Goal: Task Accomplishment & Management: Use online tool/utility

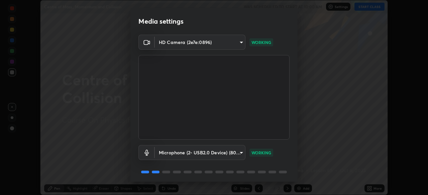
scroll to position [24, 0]
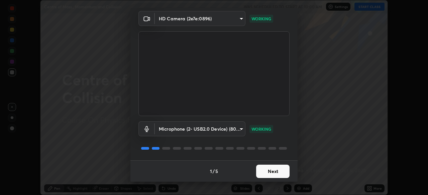
click at [267, 171] on button "Next" at bounding box center [272, 171] width 33 height 13
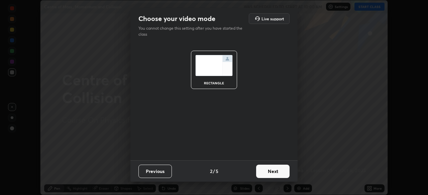
scroll to position [0, 0]
click at [267, 172] on button "Next" at bounding box center [272, 171] width 33 height 13
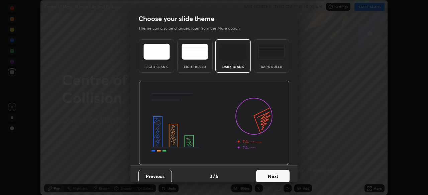
click at [269, 67] on div "Dark Ruled" at bounding box center [271, 66] width 27 height 3
click at [268, 175] on button "Next" at bounding box center [272, 176] width 33 height 13
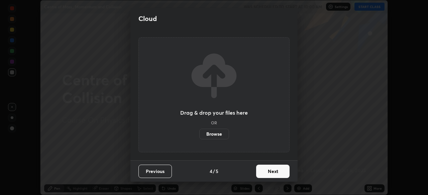
click at [267, 173] on button "Next" at bounding box center [272, 171] width 33 height 13
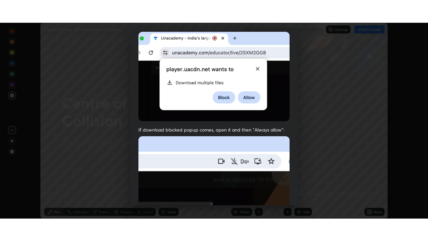
scroll to position [160, 0]
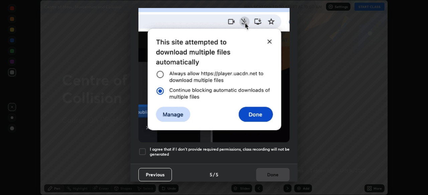
click at [142, 148] on div at bounding box center [142, 152] width 8 height 8
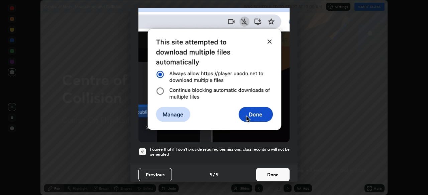
click at [262, 171] on button "Done" at bounding box center [272, 174] width 33 height 13
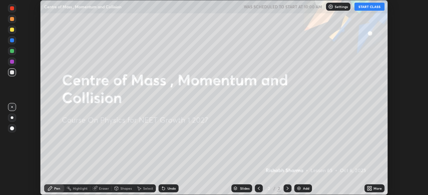
click at [370, 190] on icon at bounding box center [371, 190] width 2 height 2
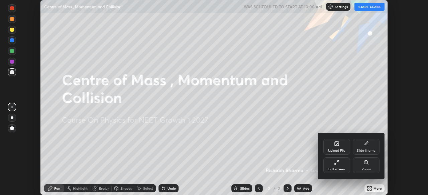
click at [337, 167] on div "Full screen" at bounding box center [336, 166] width 27 height 16
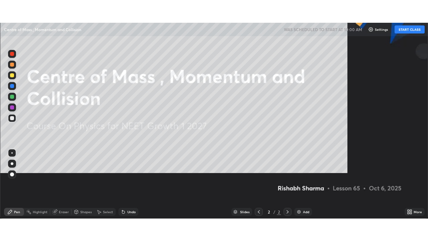
scroll to position [241, 428]
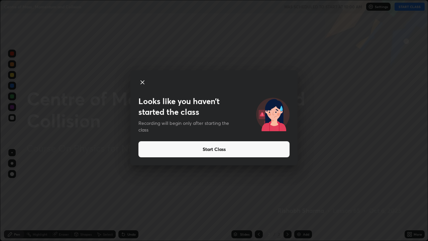
click at [142, 84] on icon at bounding box center [142, 82] width 8 height 8
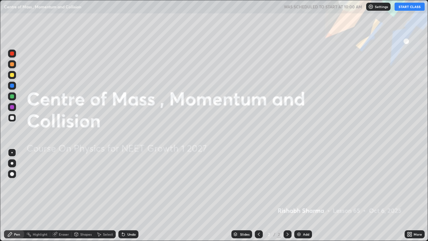
click at [412, 9] on button "START CLASS" at bounding box center [409, 7] width 30 height 8
click at [303, 195] on div "Add" at bounding box center [306, 233] width 6 height 3
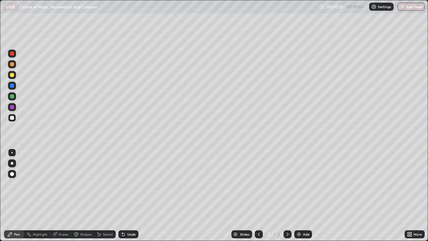
click at [15, 120] on div at bounding box center [12, 118] width 8 height 8
click at [77, 195] on icon at bounding box center [77, 234] width 4 height 4
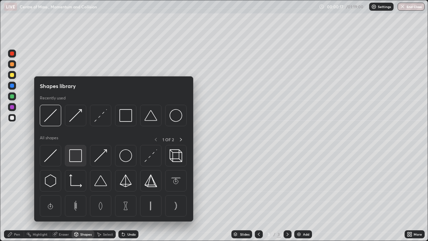
click at [77, 155] on img at bounding box center [75, 155] width 13 height 13
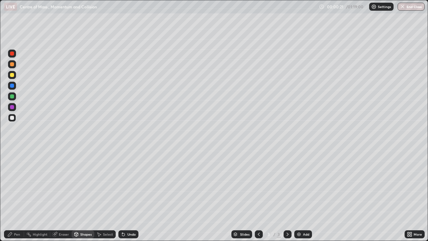
click at [16, 195] on div "Pen" at bounding box center [14, 234] width 20 height 8
click at [66, 195] on div "Eraser" at bounding box center [64, 233] width 10 height 3
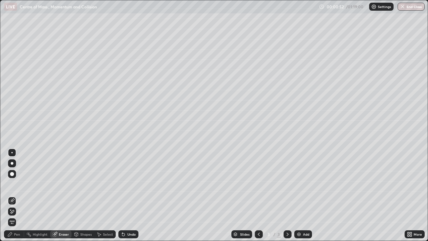
click at [12, 195] on span "Erase all" at bounding box center [11, 222] width 7 height 4
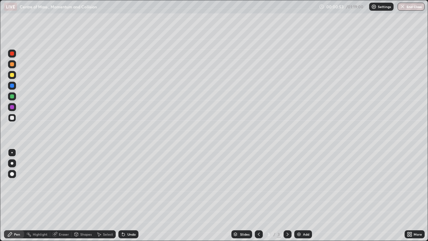
click at [15, 195] on div "Pen" at bounding box center [14, 234] width 20 height 8
click at [12, 163] on div at bounding box center [12, 163] width 3 height 3
click at [131, 195] on div "Undo" at bounding box center [131, 233] width 8 height 3
click at [13, 117] on div at bounding box center [12, 118] width 4 height 4
click at [12, 78] on div at bounding box center [12, 75] width 8 height 8
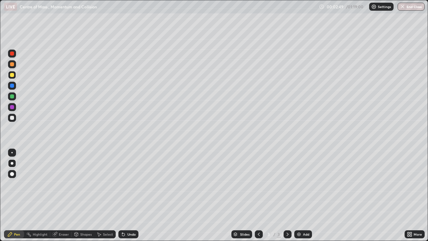
click at [261, 195] on div at bounding box center [259, 234] width 8 height 8
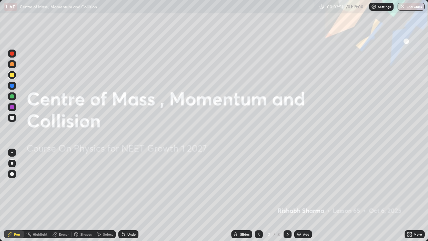
click at [287, 195] on icon at bounding box center [287, 233] width 5 height 5
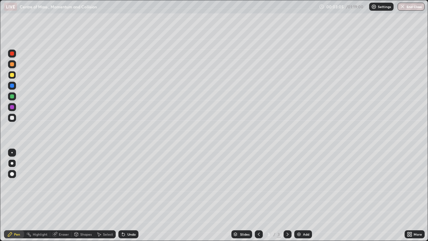
click at [130, 195] on div "Undo" at bounding box center [131, 233] width 8 height 3
click at [87, 195] on div "Shapes" at bounding box center [85, 233] width 11 height 3
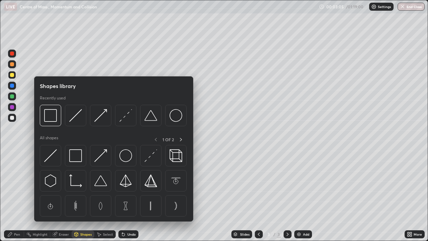
click at [85, 195] on div "Shapes" at bounding box center [85, 233] width 11 height 3
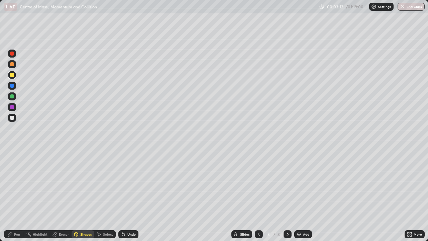
click at [16, 195] on div "Pen" at bounding box center [17, 233] width 6 height 3
click at [12, 117] on div at bounding box center [12, 118] width 4 height 4
click at [83, 195] on div "Shapes" at bounding box center [85, 233] width 11 height 3
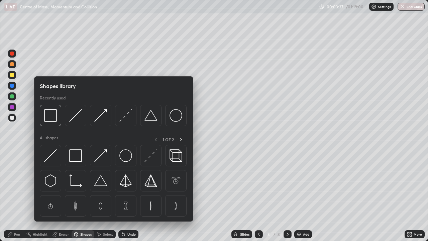
click at [84, 195] on div "Shapes" at bounding box center [85, 233] width 11 height 3
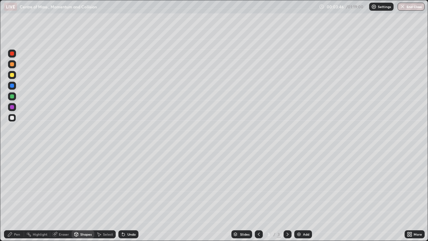
click at [19, 195] on div "Pen" at bounding box center [17, 233] width 6 height 3
click at [127, 195] on div "Undo" at bounding box center [131, 233] width 8 height 3
click at [303, 195] on div "Add" at bounding box center [306, 233] width 6 height 3
click at [128, 195] on div "Undo" at bounding box center [128, 234] width 20 height 8
click at [127, 195] on div "Undo" at bounding box center [128, 234] width 20 height 8
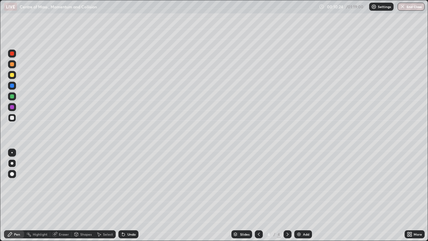
click at [127, 195] on div "Undo" at bounding box center [128, 234] width 20 height 8
click at [126, 195] on div "Undo" at bounding box center [128, 234] width 20 height 8
click at [84, 195] on div "Shapes" at bounding box center [85, 233] width 11 height 3
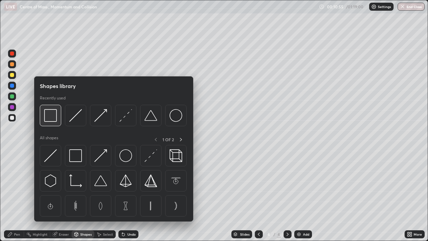
click at [54, 121] on img at bounding box center [50, 115] width 13 height 13
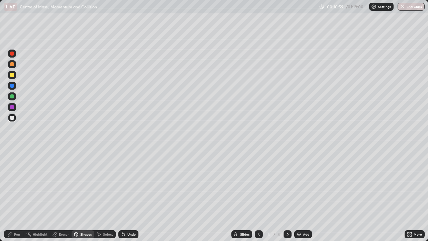
click at [15, 195] on div "Pen" at bounding box center [14, 234] width 20 height 8
click at [12, 118] on div at bounding box center [12, 118] width 4 height 4
click at [14, 75] on div at bounding box center [12, 75] width 4 height 4
click at [125, 195] on div "Undo" at bounding box center [128, 234] width 20 height 8
click at [122, 195] on icon at bounding box center [123, 234] width 3 height 3
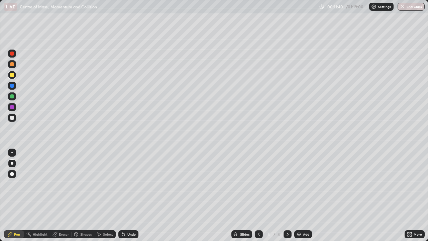
click at [127, 195] on div "Undo" at bounding box center [131, 233] width 8 height 3
click at [128, 195] on div "Undo" at bounding box center [131, 233] width 8 height 3
click at [301, 195] on div "Add" at bounding box center [303, 234] width 18 height 8
click at [12, 117] on div at bounding box center [12, 118] width 4 height 4
click at [88, 195] on div "Shapes" at bounding box center [83, 234] width 23 height 8
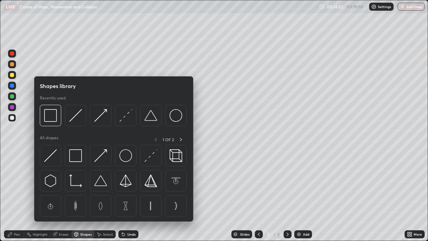
click at [19, 195] on div "Pen" at bounding box center [17, 233] width 6 height 3
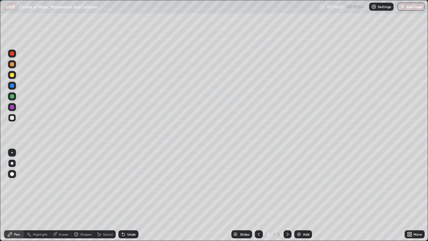
click at [82, 195] on div "Shapes" at bounding box center [85, 233] width 11 height 3
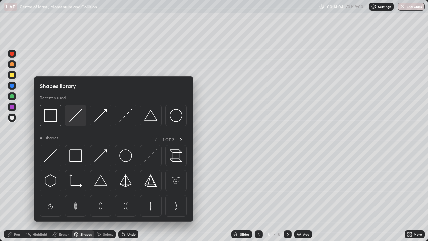
click at [79, 122] on div at bounding box center [75, 115] width 21 height 21
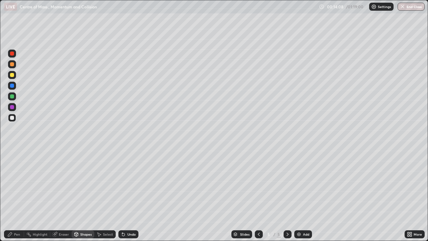
click at [85, 195] on div "Shapes" at bounding box center [85, 233] width 11 height 3
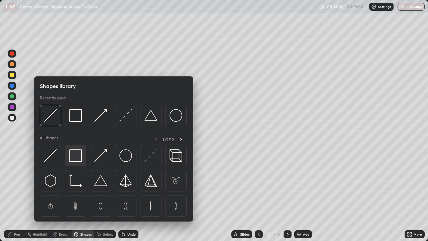
click at [78, 155] on img at bounding box center [75, 155] width 13 height 13
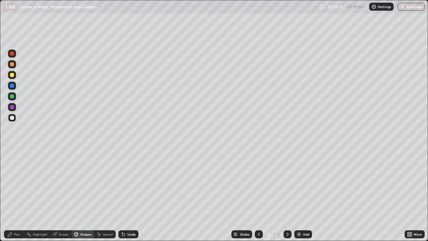
click at [15, 195] on div "Pen" at bounding box center [14, 234] width 20 height 8
click at [86, 195] on div "Shapes" at bounding box center [85, 233] width 11 height 3
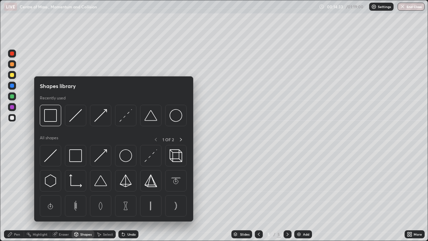
click at [87, 195] on div "Shapes" at bounding box center [85, 233] width 11 height 3
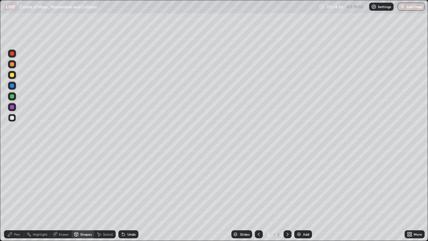
click at [133, 195] on div "Undo" at bounding box center [131, 233] width 8 height 3
click at [90, 195] on div "Shapes" at bounding box center [85, 233] width 11 height 3
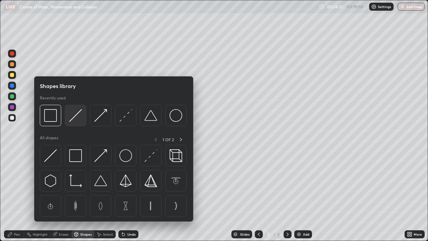
click at [80, 120] on img at bounding box center [75, 115] width 13 height 13
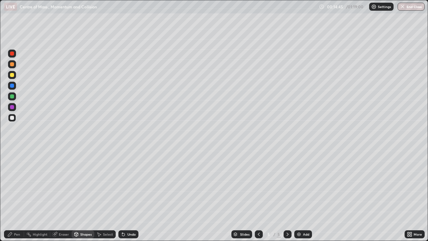
click at [22, 195] on div "Pen" at bounding box center [14, 234] width 20 height 8
click at [11, 119] on div at bounding box center [12, 118] width 4 height 4
click at [13, 76] on div at bounding box center [12, 75] width 4 height 4
click at [301, 195] on div "Add" at bounding box center [303, 234] width 18 height 8
click at [257, 195] on icon at bounding box center [258, 233] width 5 height 5
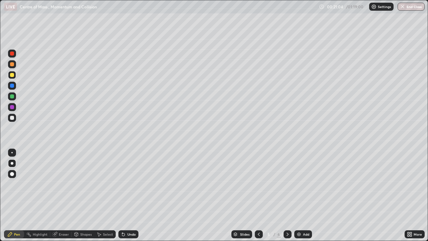
click at [285, 195] on icon at bounding box center [287, 233] width 5 height 5
click at [82, 195] on div "Shapes" at bounding box center [85, 233] width 11 height 3
click at [61, 195] on div "Eraser" at bounding box center [64, 233] width 10 height 3
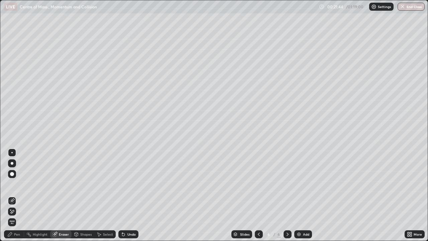
click at [17, 195] on div "Pen" at bounding box center [17, 233] width 6 height 3
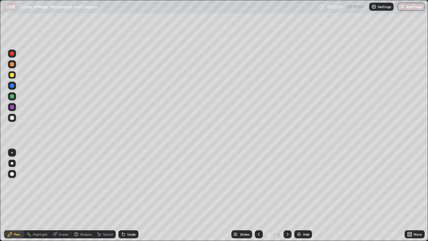
click at [126, 195] on div "Undo" at bounding box center [128, 234] width 20 height 8
click at [62, 195] on div "Eraser" at bounding box center [64, 233] width 10 height 3
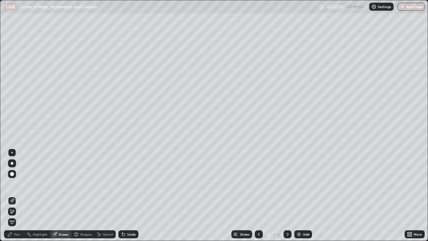
click at [16, 195] on div "Pen" at bounding box center [17, 233] width 6 height 3
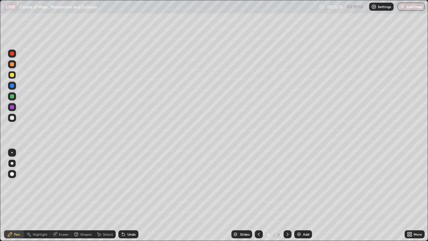
click at [258, 195] on icon at bounding box center [258, 233] width 5 height 5
click at [288, 195] on icon at bounding box center [287, 233] width 5 height 5
click at [297, 195] on img at bounding box center [298, 233] width 5 height 5
click at [12, 117] on div at bounding box center [12, 118] width 4 height 4
click at [12, 118] on div at bounding box center [12, 118] width 4 height 4
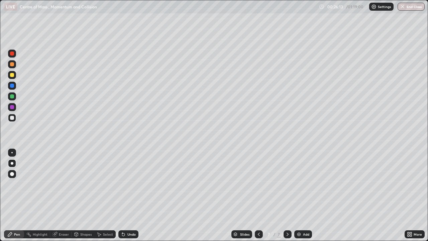
click at [12, 75] on div at bounding box center [12, 75] width 4 height 4
click at [258, 195] on icon at bounding box center [259, 233] width 2 height 3
click at [287, 195] on icon at bounding box center [287, 233] width 5 height 5
click at [133, 195] on div "Undo" at bounding box center [128, 234] width 20 height 8
click at [130, 195] on div "Undo" at bounding box center [128, 234] width 20 height 8
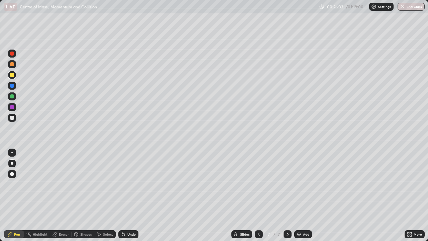
click at [130, 195] on div "Undo" at bounding box center [128, 234] width 20 height 8
click at [131, 195] on div "Undo" at bounding box center [128, 234] width 20 height 8
click at [65, 195] on div "Eraser" at bounding box center [64, 233] width 10 height 3
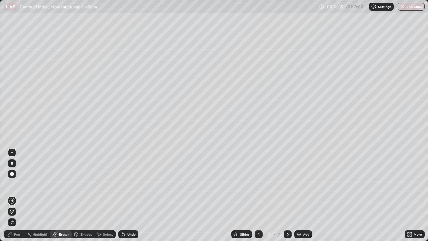
click at [13, 195] on icon at bounding box center [11, 212] width 5 height 6
click at [14, 195] on div "Pen" at bounding box center [14, 234] width 20 height 8
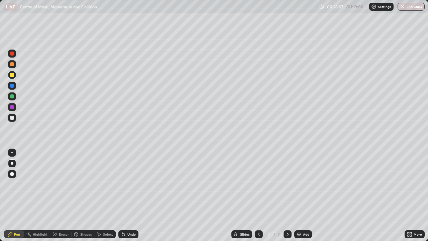
click at [66, 195] on div "Eraser" at bounding box center [64, 233] width 10 height 3
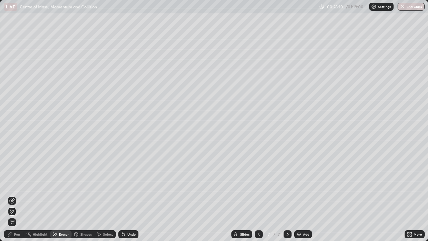
click at [19, 195] on div "Pen" at bounding box center [17, 233] width 6 height 3
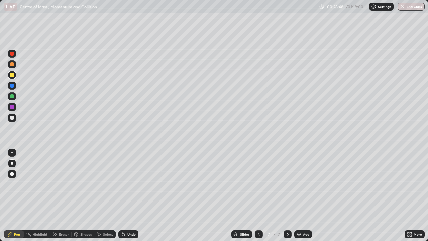
click at [258, 195] on icon at bounding box center [259, 233] width 2 height 3
click at [258, 195] on div at bounding box center [259, 234] width 8 height 8
click at [289, 195] on icon at bounding box center [287, 233] width 5 height 5
click at [287, 195] on div at bounding box center [287, 234] width 8 height 8
click at [303, 195] on div "Add" at bounding box center [303, 234] width 18 height 8
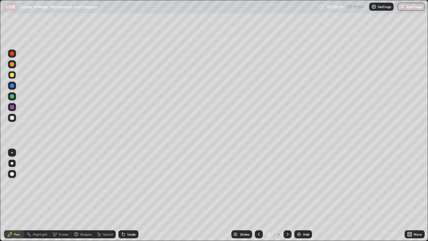
click at [12, 118] on div at bounding box center [12, 118] width 4 height 4
click at [83, 195] on div "Shapes" at bounding box center [85, 233] width 11 height 3
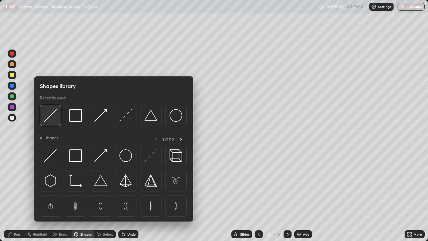
click at [56, 119] on img at bounding box center [50, 115] width 13 height 13
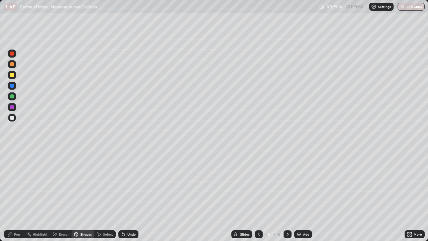
click at [16, 195] on div "Pen" at bounding box center [17, 233] width 6 height 3
click at [13, 119] on div at bounding box center [12, 118] width 4 height 4
click at [9, 76] on div at bounding box center [12, 75] width 8 height 8
click at [12, 65] on div at bounding box center [12, 64] width 4 height 4
click at [302, 195] on div "Add" at bounding box center [303, 234] width 18 height 8
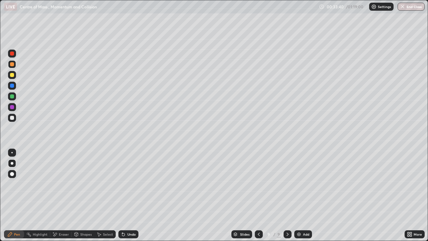
click at [12, 118] on div at bounding box center [12, 118] width 4 height 4
click at [133, 195] on div "Undo" at bounding box center [128, 234] width 20 height 8
click at [258, 195] on icon at bounding box center [258, 233] width 5 height 5
click at [286, 195] on icon at bounding box center [287, 233] width 5 height 5
click at [132, 195] on div "Undo" at bounding box center [128, 234] width 20 height 8
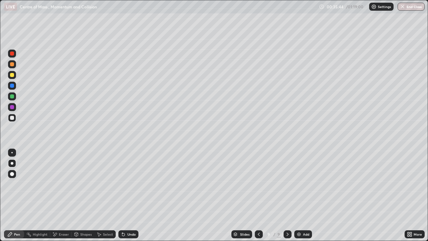
click at [128, 195] on div "Undo" at bounding box center [128, 234] width 20 height 8
click at [11, 162] on div at bounding box center [12, 163] width 8 height 8
click at [299, 195] on img at bounding box center [298, 233] width 5 height 5
click at [129, 195] on div "Undo" at bounding box center [128, 234] width 20 height 8
click at [129, 195] on div "Undo" at bounding box center [131, 233] width 8 height 3
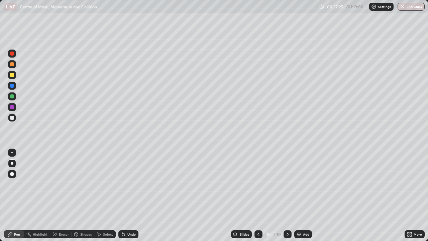
click at [130, 195] on div "Undo" at bounding box center [131, 233] width 8 height 3
click at [131, 195] on div "Undo" at bounding box center [131, 233] width 8 height 3
click at [129, 195] on div "Undo" at bounding box center [131, 233] width 8 height 3
click at [127, 195] on div "Undo" at bounding box center [131, 233] width 8 height 3
click at [130, 195] on div "Undo" at bounding box center [131, 233] width 8 height 3
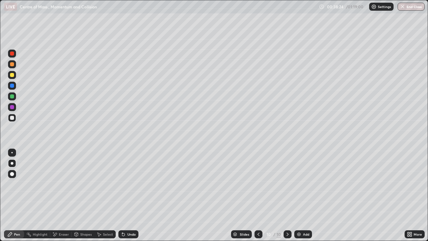
click at [129, 195] on div "Undo" at bounding box center [128, 234] width 20 height 8
click at [128, 195] on div "Undo" at bounding box center [131, 233] width 8 height 3
click at [131, 195] on div "Undo" at bounding box center [128, 234] width 20 height 8
click at [14, 75] on div at bounding box center [12, 75] width 8 height 8
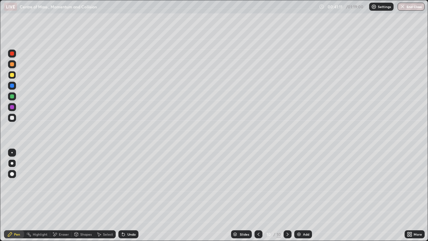
click at [299, 195] on img at bounding box center [298, 233] width 5 height 5
click at [14, 117] on div at bounding box center [12, 118] width 4 height 4
click at [79, 195] on div "Shapes" at bounding box center [83, 234] width 23 height 8
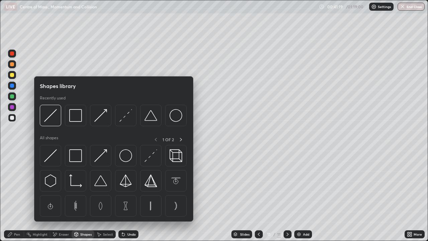
click at [124, 116] on img at bounding box center [125, 115] width 13 height 13
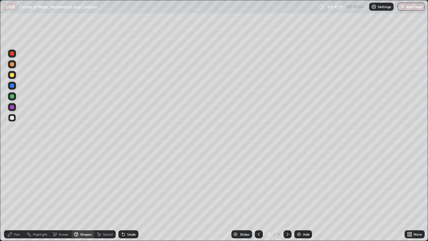
click at [88, 195] on div "Shapes" at bounding box center [85, 233] width 11 height 3
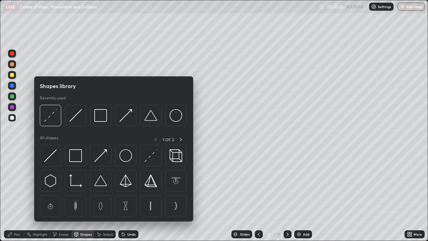
click at [128, 195] on div "Undo" at bounding box center [131, 233] width 8 height 3
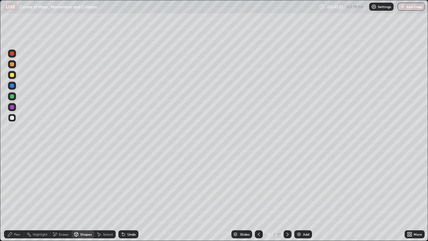
click at [86, 195] on div "Shapes" at bounding box center [85, 233] width 11 height 3
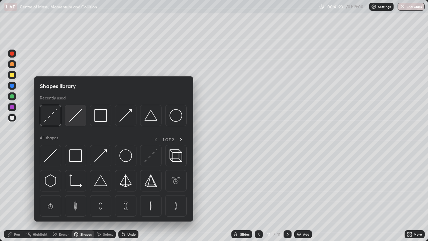
click at [80, 116] on img at bounding box center [75, 115] width 13 height 13
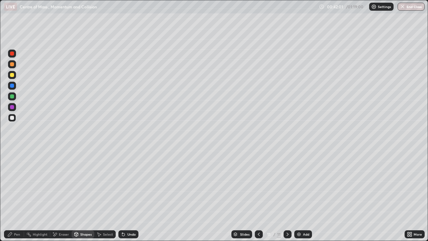
click at [85, 195] on div "Shapes" at bounding box center [85, 233] width 11 height 3
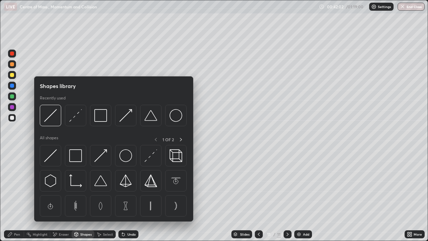
click at [82, 195] on div "Shapes" at bounding box center [83, 234] width 23 height 8
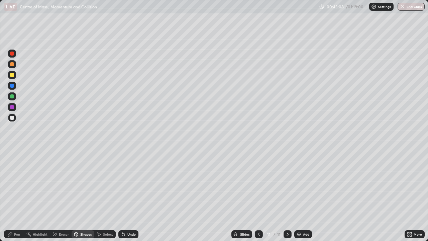
click at [85, 195] on div "Shapes" at bounding box center [85, 233] width 11 height 3
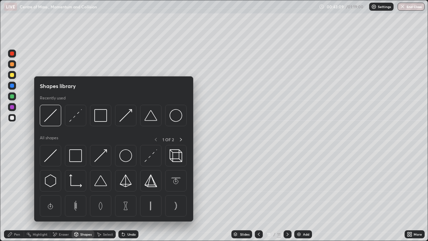
click at [84, 195] on div "Shapes" at bounding box center [85, 233] width 11 height 3
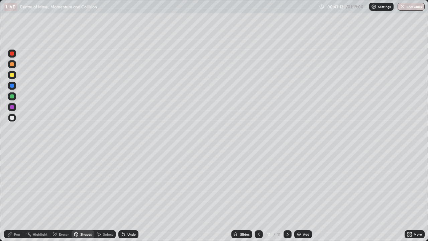
click at [19, 195] on div "Pen" at bounding box center [17, 233] width 6 height 3
click at [82, 195] on div "Shapes" at bounding box center [85, 233] width 11 height 3
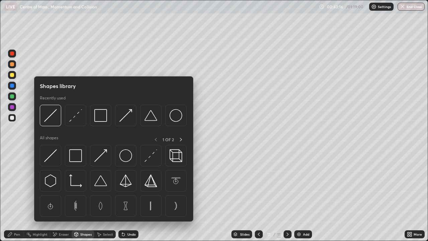
click at [20, 195] on div "Pen" at bounding box center [17, 233] width 6 height 3
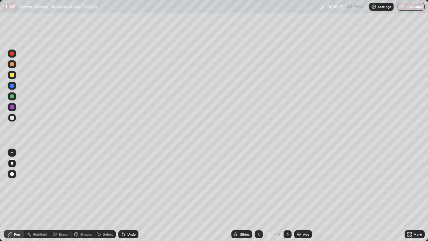
click at [87, 195] on div "Shapes" at bounding box center [85, 233] width 11 height 3
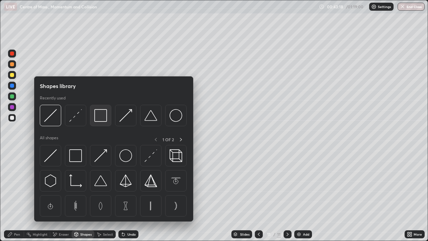
click at [104, 118] on img at bounding box center [100, 115] width 13 height 13
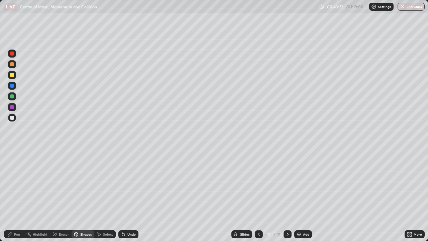
click at [18, 195] on div "Pen" at bounding box center [17, 233] width 6 height 3
click at [259, 195] on icon at bounding box center [258, 233] width 5 height 5
click at [287, 195] on icon at bounding box center [287, 233] width 5 height 5
click at [258, 195] on icon at bounding box center [258, 233] width 5 height 5
click at [287, 195] on icon at bounding box center [287, 233] width 2 height 3
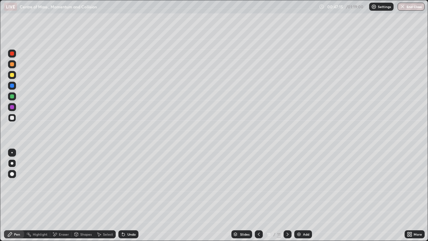
click at [12, 74] on div at bounding box center [12, 75] width 4 height 4
click at [256, 195] on div at bounding box center [259, 234] width 8 height 8
click at [287, 195] on icon at bounding box center [287, 233] width 5 height 5
click at [304, 195] on div "Add" at bounding box center [306, 233] width 6 height 3
click at [12, 118] on div at bounding box center [12, 118] width 4 height 4
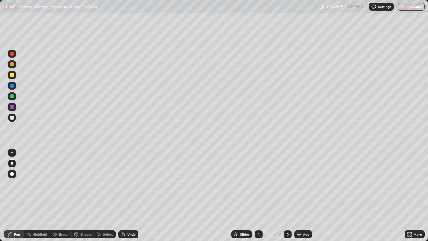
click at [128, 195] on div "Undo" at bounding box center [131, 233] width 8 height 3
click at [12, 118] on div at bounding box center [12, 118] width 4 height 4
click at [12, 76] on div at bounding box center [12, 75] width 4 height 4
click at [257, 195] on icon at bounding box center [258, 233] width 5 height 5
click at [287, 195] on icon at bounding box center [287, 233] width 5 height 5
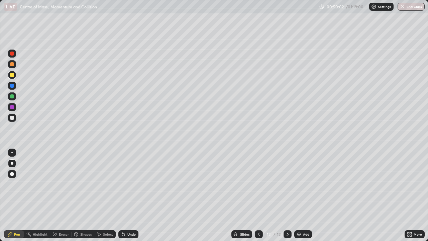
click at [128, 195] on div "Undo" at bounding box center [128, 234] width 20 height 8
click at [258, 195] on icon at bounding box center [258, 233] width 5 height 5
click at [287, 195] on icon at bounding box center [287, 233] width 5 height 5
click at [301, 195] on img at bounding box center [298, 233] width 5 height 5
click at [13, 116] on div at bounding box center [12, 118] width 4 height 4
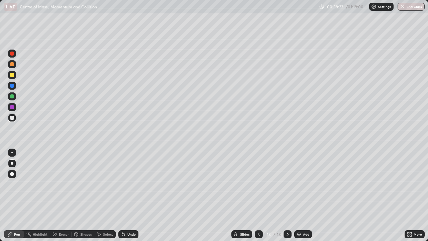
click at [303, 195] on div "Add" at bounding box center [306, 233] width 6 height 3
click at [86, 195] on div "Shapes" at bounding box center [85, 233] width 11 height 3
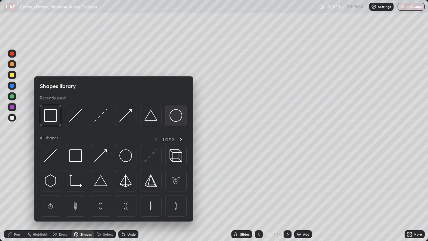
click at [172, 116] on img at bounding box center [175, 115] width 13 height 13
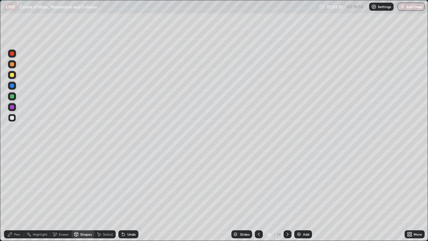
click at [18, 195] on div "Pen" at bounding box center [17, 233] width 6 height 3
click at [87, 195] on div "Shapes" at bounding box center [83, 234] width 23 height 8
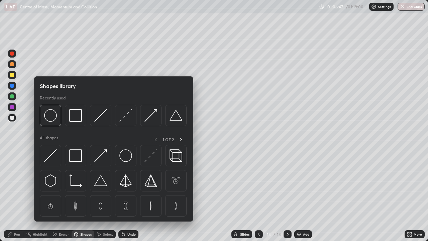
click at [61, 195] on div "Eraser" at bounding box center [64, 233] width 10 height 3
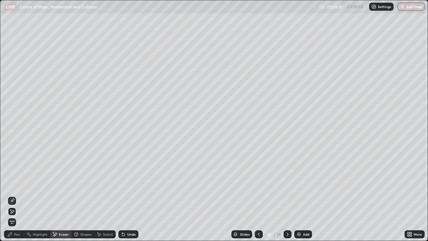
click at [17, 195] on div "Pen" at bounding box center [17, 233] width 6 height 3
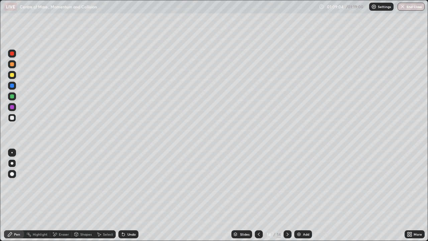
click at [83, 195] on div "Shapes" at bounding box center [85, 233] width 11 height 3
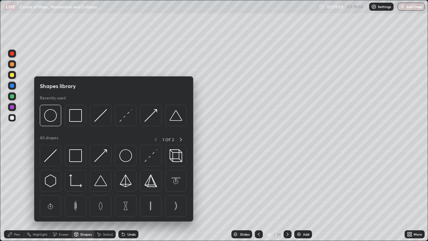
click at [59, 195] on div "Eraser" at bounding box center [64, 233] width 10 height 3
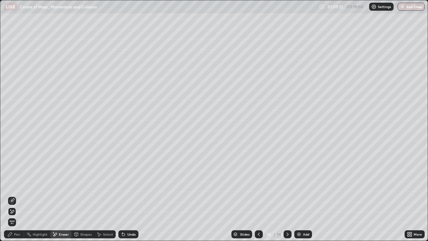
click at [14, 195] on div "Pen" at bounding box center [14, 234] width 20 height 8
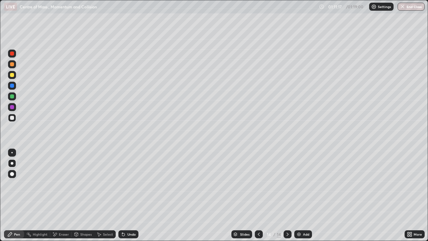
click at [82, 195] on div "Shapes" at bounding box center [83, 234] width 23 height 8
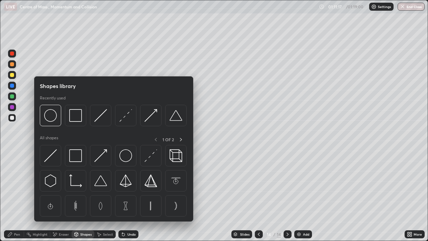
click at [62, 195] on div "Eraser" at bounding box center [64, 233] width 10 height 3
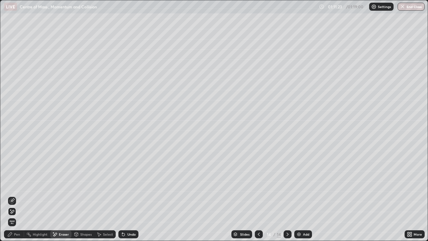
click at [17, 195] on div "Pen" at bounding box center [17, 233] width 6 height 3
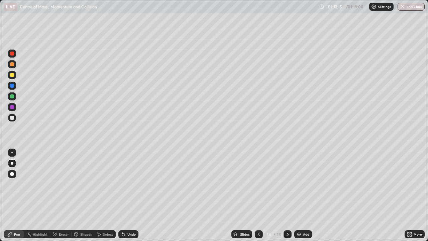
click at [68, 195] on div "Eraser" at bounding box center [64, 233] width 10 height 3
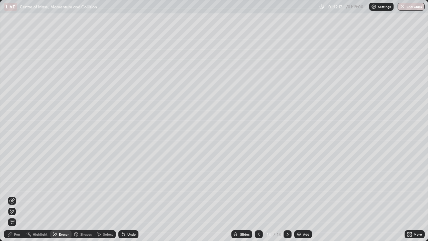
click at [20, 195] on div "Pen" at bounding box center [17, 233] width 6 height 3
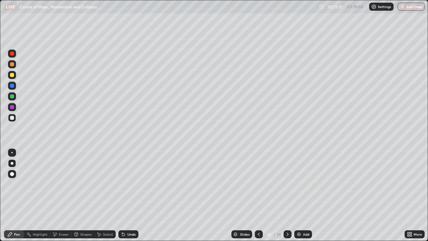
click at [417, 3] on button "End Class" at bounding box center [410, 7] width 27 height 8
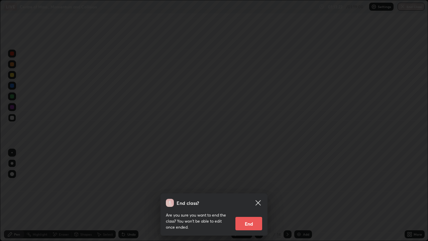
click at [248, 195] on button "End" at bounding box center [248, 223] width 27 height 13
